Goal: Contribute content: Add original content to the website for others to see

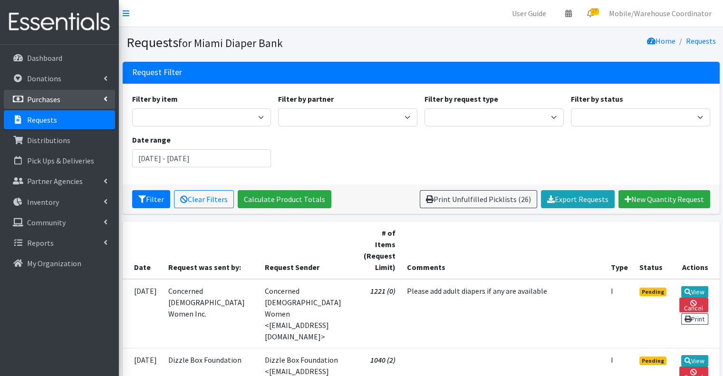
click at [55, 100] on p "Purchases" at bounding box center [43, 100] width 33 height 10
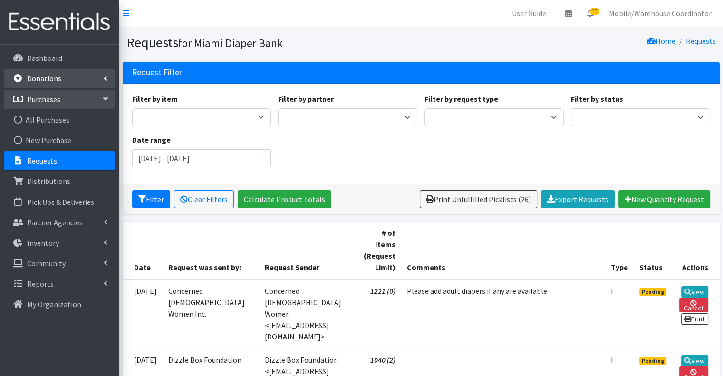
click at [49, 83] on p "Donations" at bounding box center [44, 79] width 34 height 10
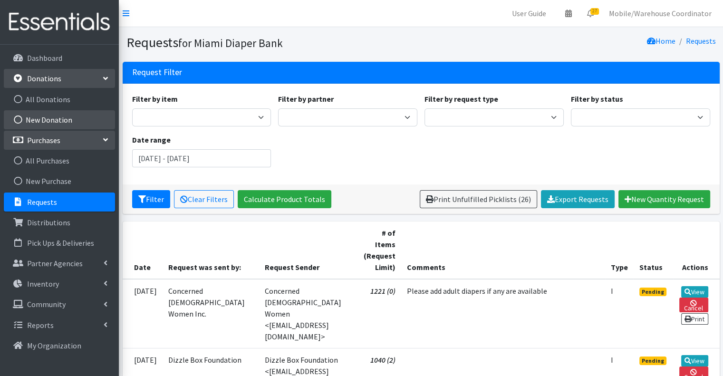
click at [57, 117] on link "New Donation" at bounding box center [59, 119] width 111 height 19
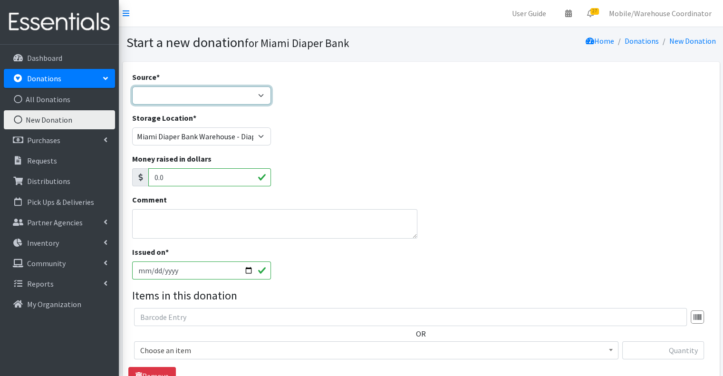
click at [199, 94] on select "Product Drive Manufacturer Donation Site Misc. Donation" at bounding box center [201, 95] width 139 height 18
select select "Product Drive"
click at [132, 86] on select "Product Drive Manufacturer Donation Site Misc. Donation" at bounding box center [201, 95] width 139 height 18
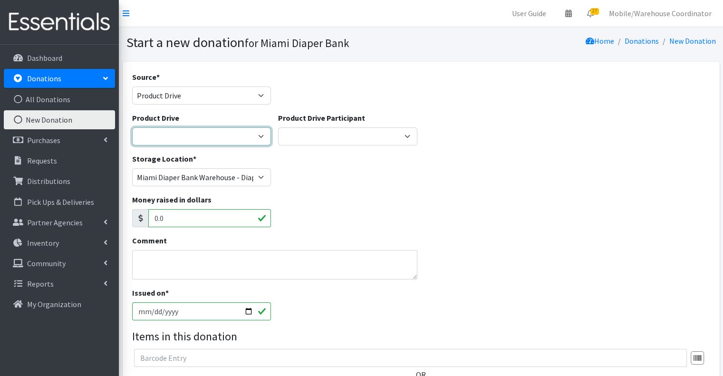
click at [193, 137] on select "100+ Women who care [PERSON_NAME] MDC Nursing Drive AMAZON Amber Student Bridge…" at bounding box center [201, 136] width 139 height 18
click at [132, 127] on select "100+ Women who care [PERSON_NAME] MDC Nursing Drive AMAZON Amber Student Bridge…" at bounding box center [201, 136] width 139 height 18
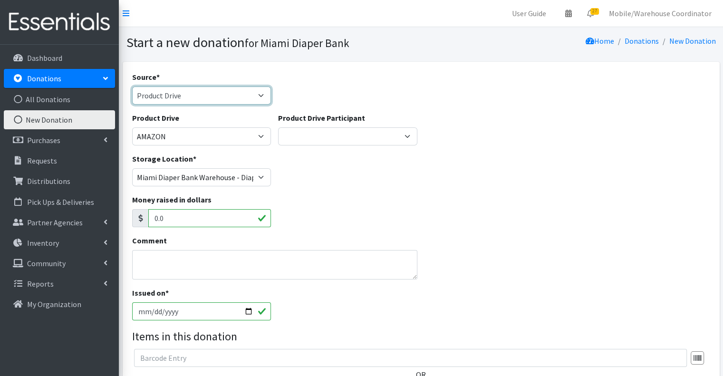
click at [171, 100] on select "Product Drive Manufacturer Donation Site Misc. Donation" at bounding box center [201, 95] width 139 height 18
click at [132, 86] on select "Product Drive Manufacturer Donation Site Misc. Donation" at bounding box center [201, 95] width 139 height 18
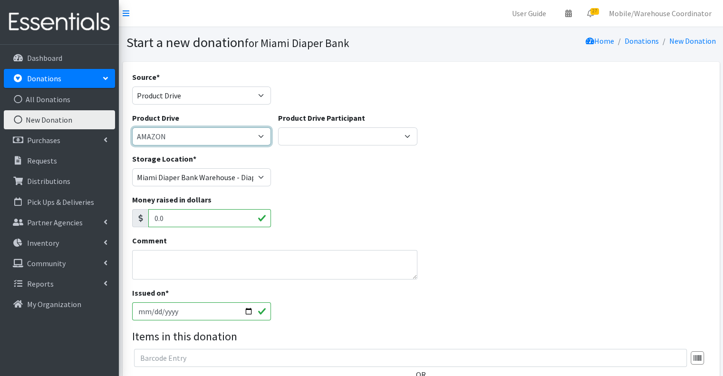
click at [189, 133] on select "100+ Women who care [PERSON_NAME] MDC Nursing Drive AMAZON Amber Student Bridge…" at bounding box center [201, 136] width 139 height 18
click at [207, 133] on select "100+ Women who care [PERSON_NAME] MDC Nursing Drive AMAZON Amber Student Bridge…" at bounding box center [201, 136] width 139 height 18
click at [200, 137] on select "100+ Women who care [PERSON_NAME] MDC Nursing Drive AMAZON Amber Student Bridge…" at bounding box center [201, 136] width 139 height 18
select select "3328"
click at [132, 127] on select "100+ Women who care [PERSON_NAME] MDC Nursing Drive AMAZON Amber Student Bridge…" at bounding box center [201, 136] width 139 height 18
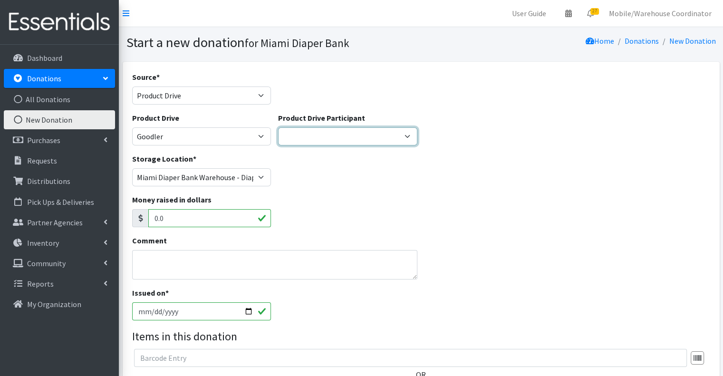
click at [306, 143] on select "Gaia AMAZON [PERSON_NAME] [PERSON_NAME] Student [GEOGRAPHIC_DATA] [GEOGRAPHIC_D…" at bounding box center [347, 136] width 139 height 18
select select "1653"
click at [278, 127] on select "Gaia AMAZON [PERSON_NAME] [PERSON_NAME] Student [GEOGRAPHIC_DATA] [GEOGRAPHIC_D…" at bounding box center [347, 136] width 139 height 18
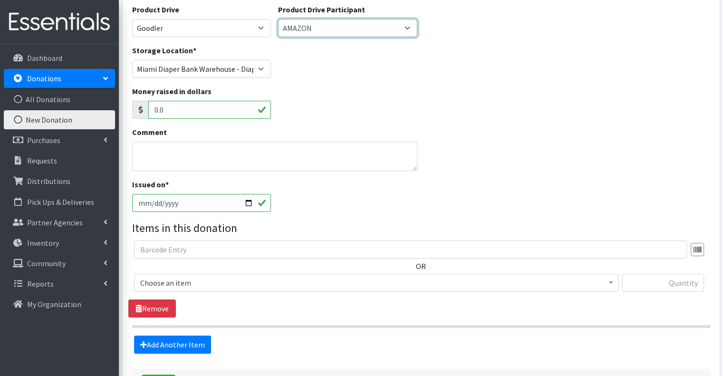
scroll to position [182, 0]
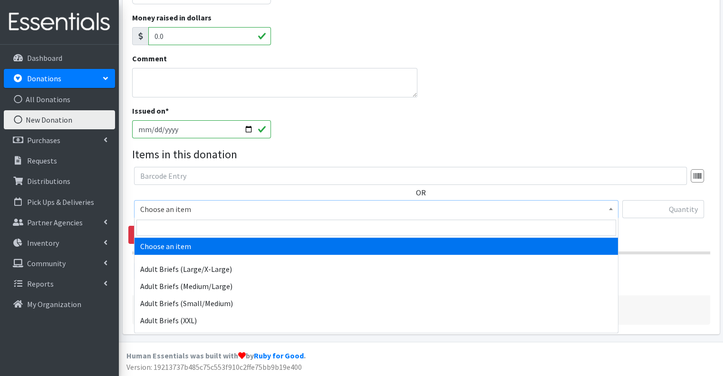
click at [174, 209] on span "Choose an item" at bounding box center [376, 208] width 472 height 13
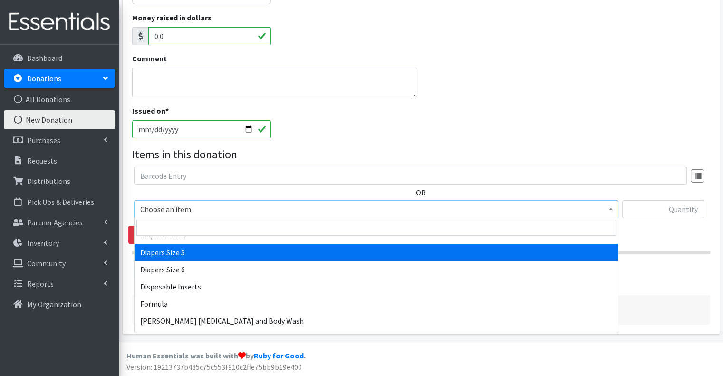
scroll to position [428, 0]
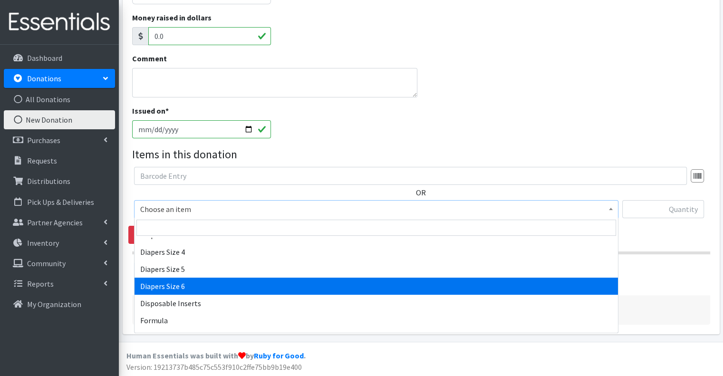
select select "2674"
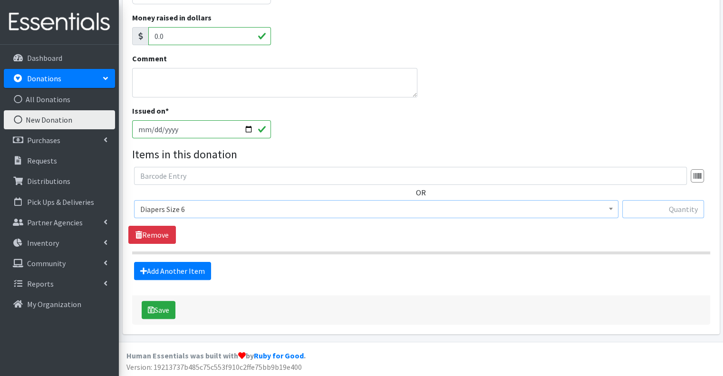
click at [690, 210] on input "text" at bounding box center [663, 209] width 82 height 18
type input "42"
click at [188, 267] on link "Add Another Item" at bounding box center [172, 271] width 77 height 18
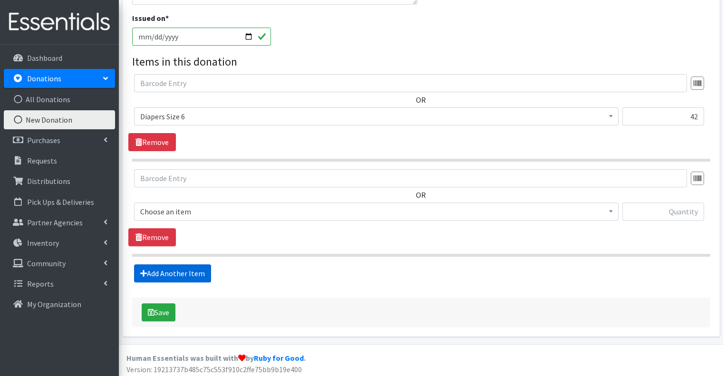
scroll to position [277, 0]
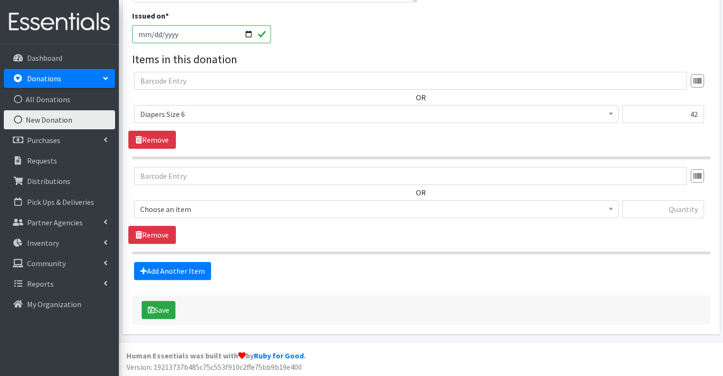
click at [182, 216] on span "Choose an item" at bounding box center [376, 209] width 484 height 18
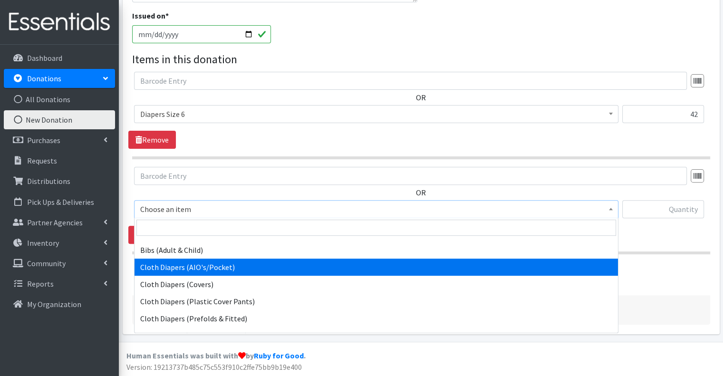
scroll to position [95, 0]
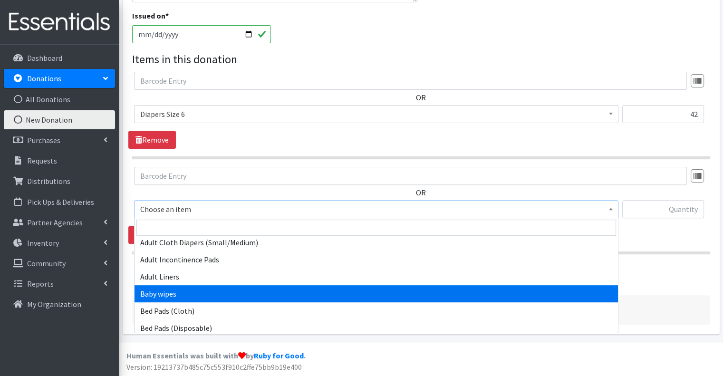
select select "2649"
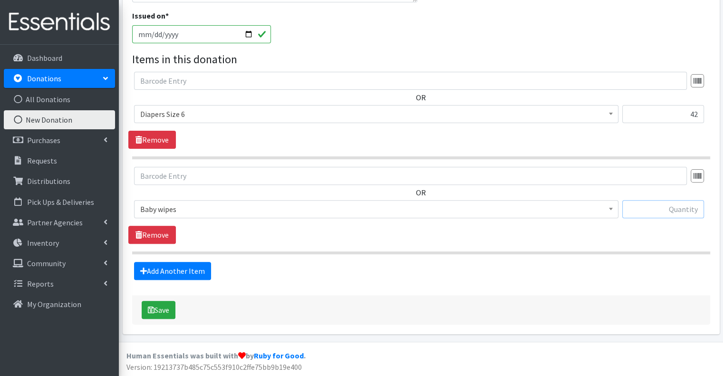
click at [654, 212] on input "text" at bounding box center [663, 209] width 82 height 18
type input "20"
click at [194, 263] on link "Add Another Item" at bounding box center [172, 271] width 77 height 18
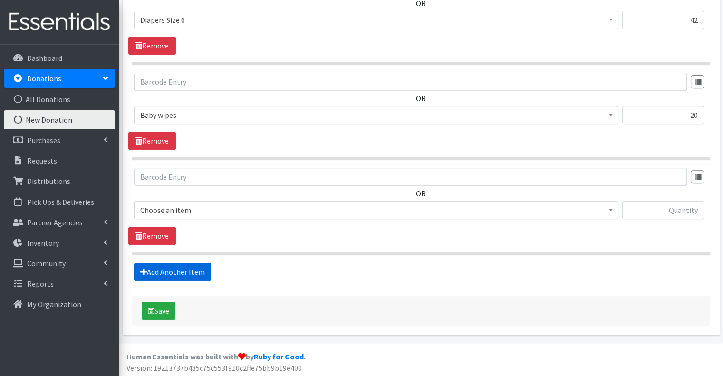
scroll to position [371, 0]
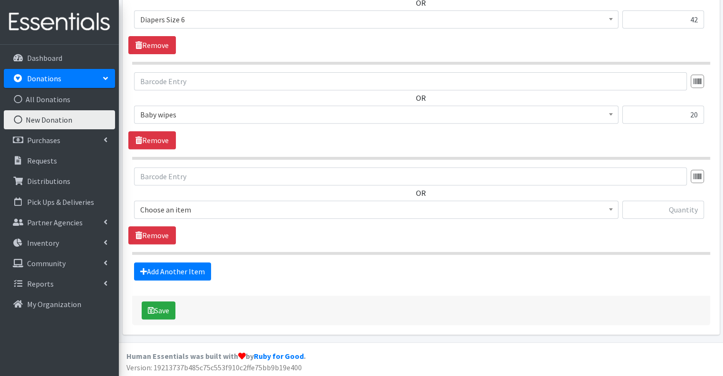
click at [215, 203] on span "Choose an item" at bounding box center [376, 209] width 472 height 13
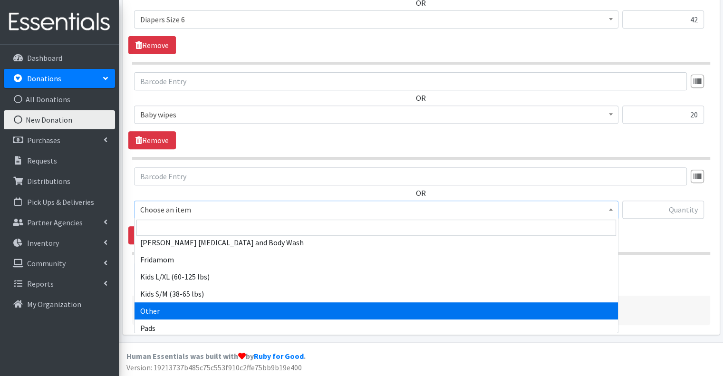
scroll to position [618, 0]
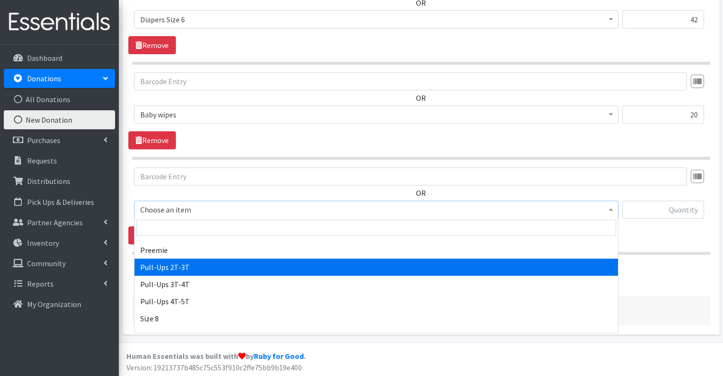
select select "2644"
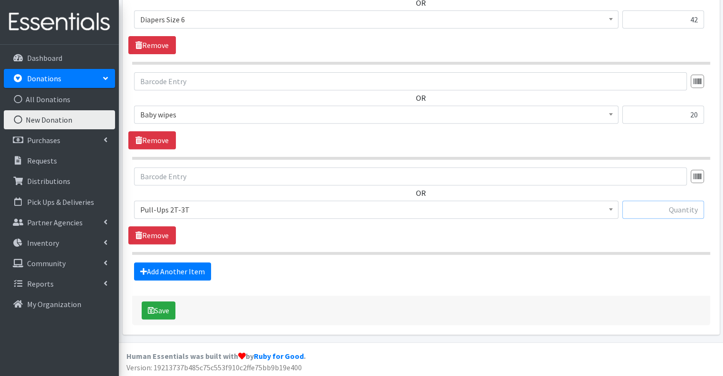
click at [666, 203] on input "text" at bounding box center [663, 209] width 82 height 18
type input "248"
click at [167, 314] on button "Save" at bounding box center [159, 310] width 34 height 18
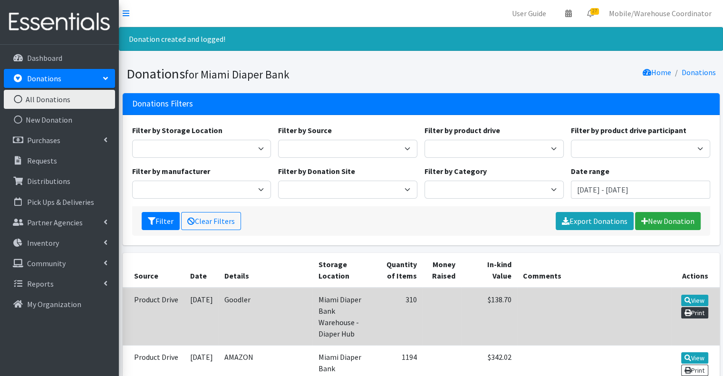
click at [698, 313] on link "Print" at bounding box center [694, 312] width 27 height 11
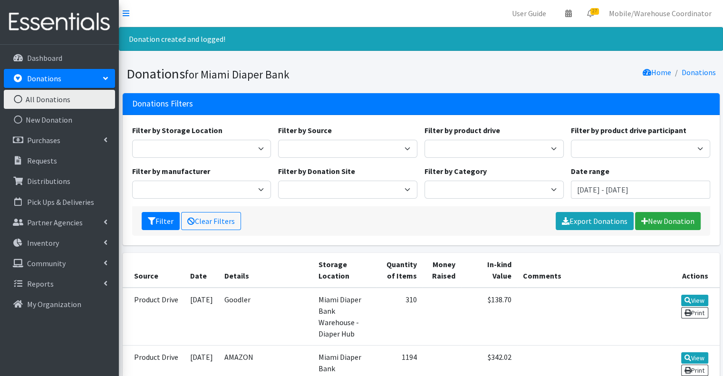
click at [39, 91] on link "All Donations" at bounding box center [59, 99] width 111 height 19
click at [61, 76] on link "Donations" at bounding box center [59, 78] width 111 height 19
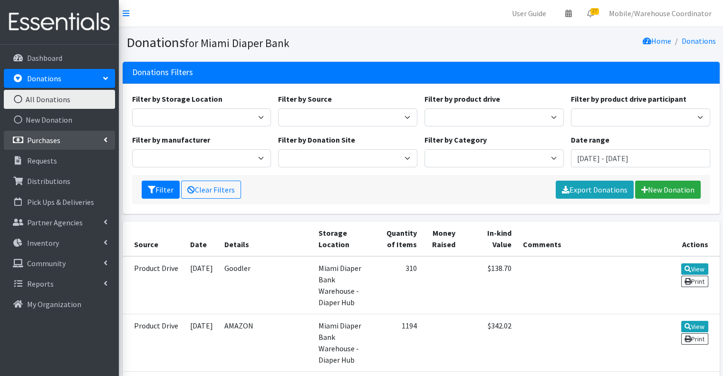
click at [75, 143] on link "Purchases" at bounding box center [59, 140] width 111 height 19
click at [95, 140] on link "Purchases" at bounding box center [59, 140] width 111 height 19
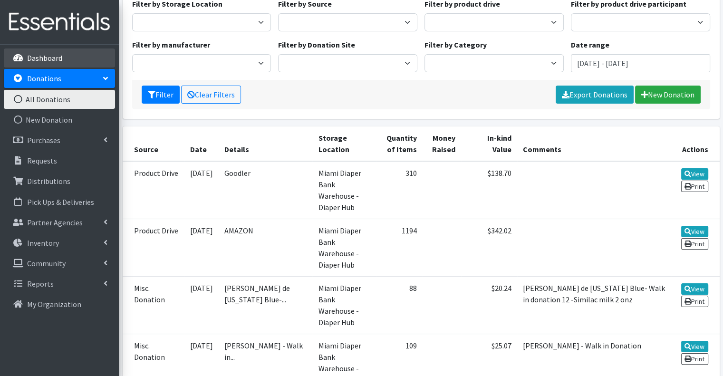
click at [105, 68] on li "Dashboard" at bounding box center [59, 58] width 111 height 20
click at [103, 79] on icon at bounding box center [106, 78] width 8 height 4
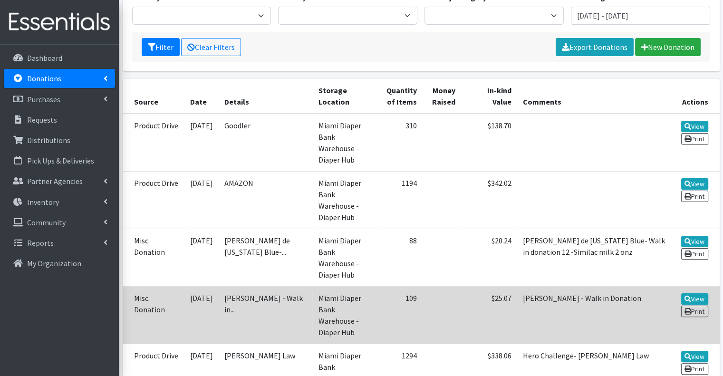
scroll to position [0, 0]
